Goal: Find specific page/section: Find specific page/section

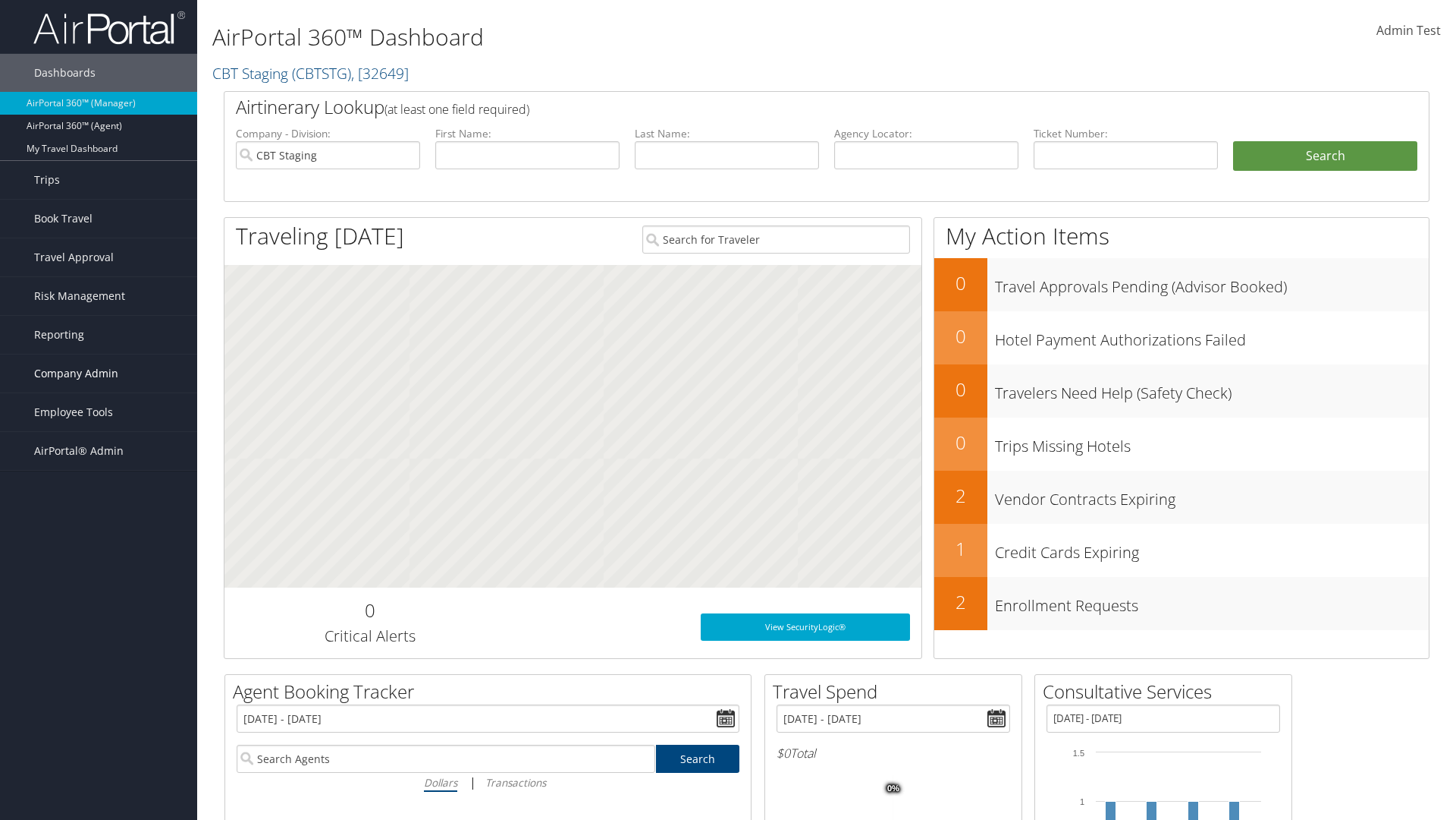
click at [98, 374] on span "Company Admin" at bounding box center [76, 374] width 84 height 38
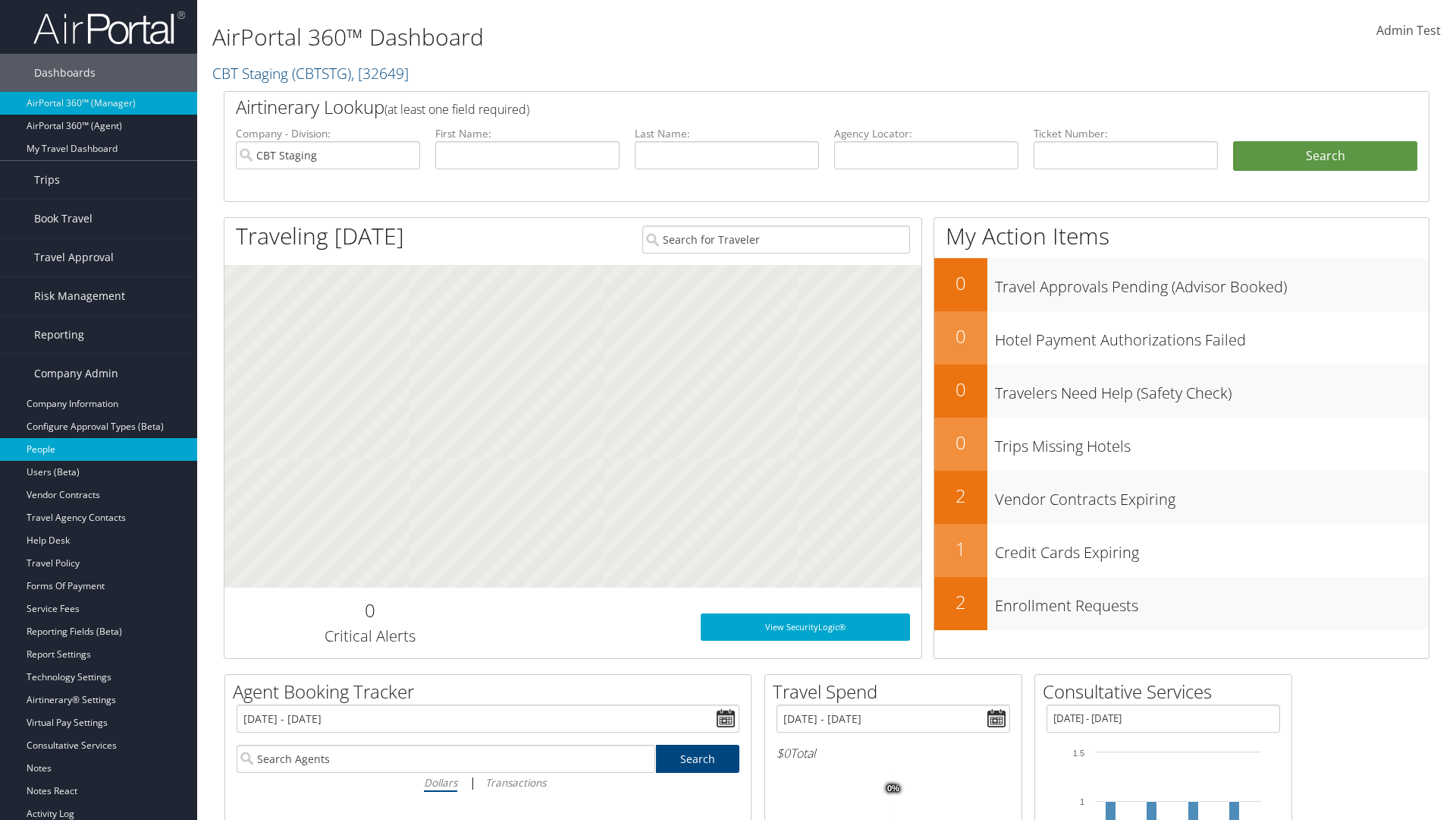
click at [98, 449] on link "People" at bounding box center [98, 449] width 198 height 23
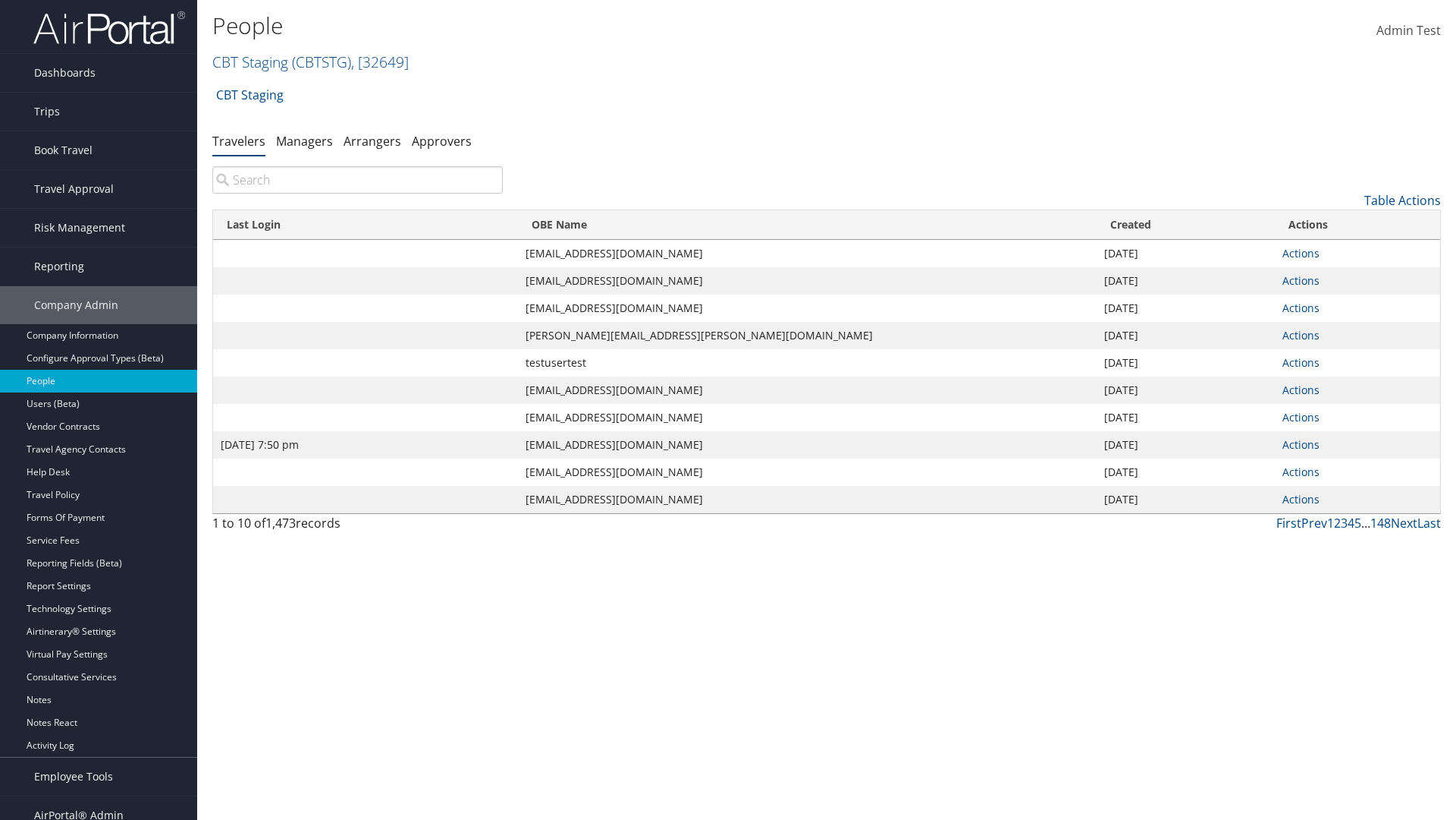
click at [357, 179] on input "search" at bounding box center [357, 179] width 290 height 27
type input "Jan 9, 2024 7:50 pm"
